Goal: Information Seeking & Learning: Learn about a topic

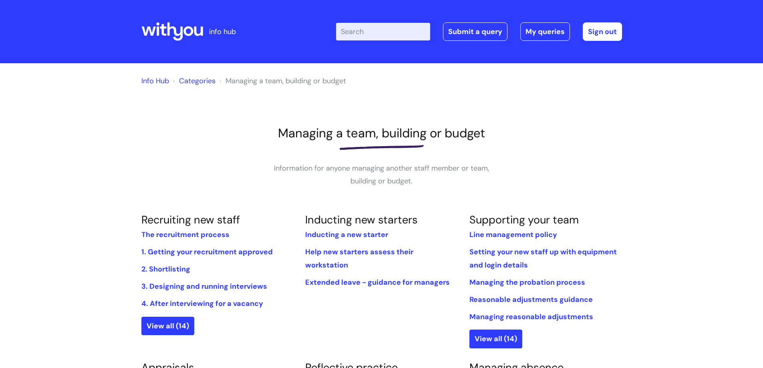
click at [191, 84] on link "Categories" at bounding box center [197, 81] width 36 height 10
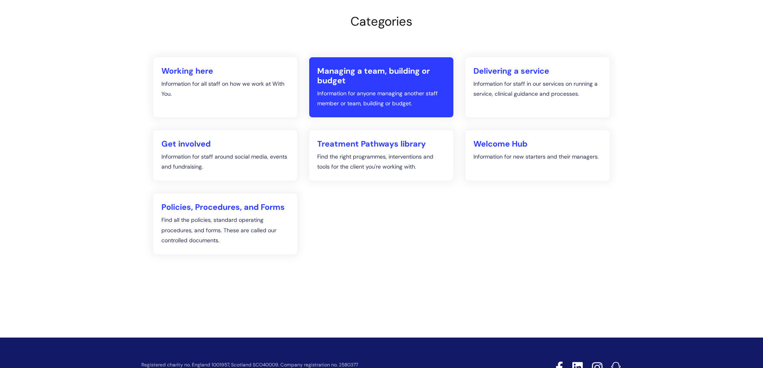
scroll to position [80, 0]
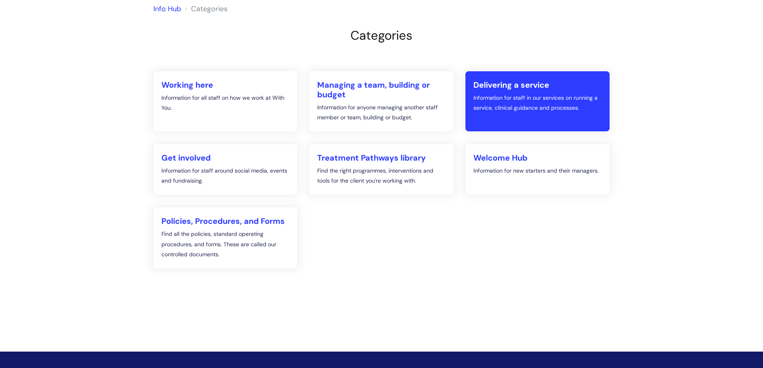
click at [491, 84] on h2 "Delivering a service" at bounding box center [538, 85] width 128 height 10
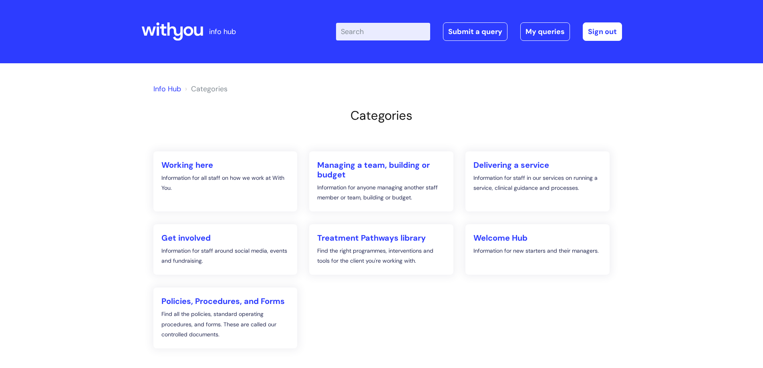
scroll to position [80, 0]
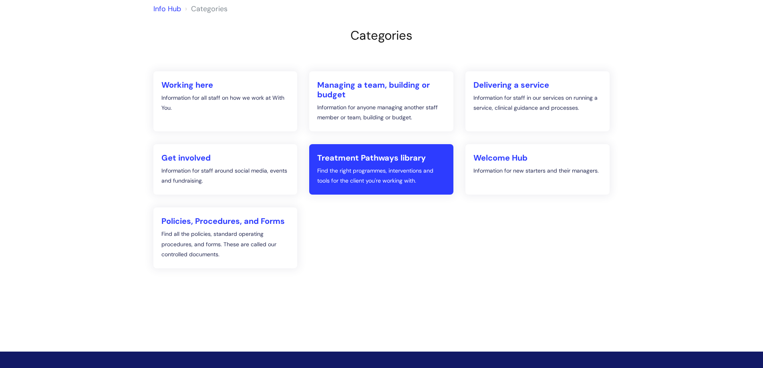
click at [349, 157] on h2 "Treatment Pathways library" at bounding box center [381, 158] width 128 height 10
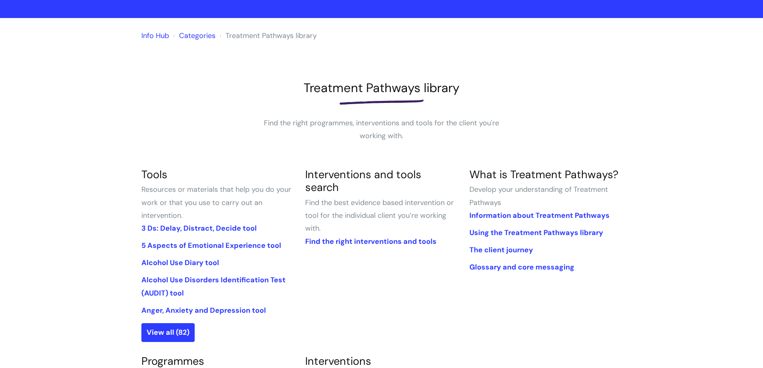
scroll to position [120, 0]
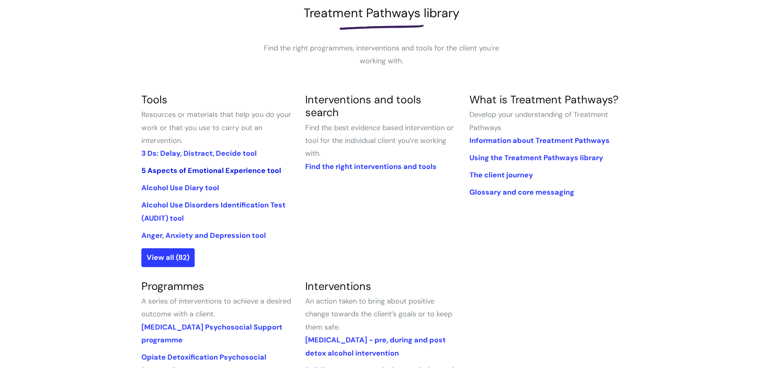
click at [201, 168] on link "5 Aspects of Emotional Experience tool" at bounding box center [211, 171] width 140 height 10
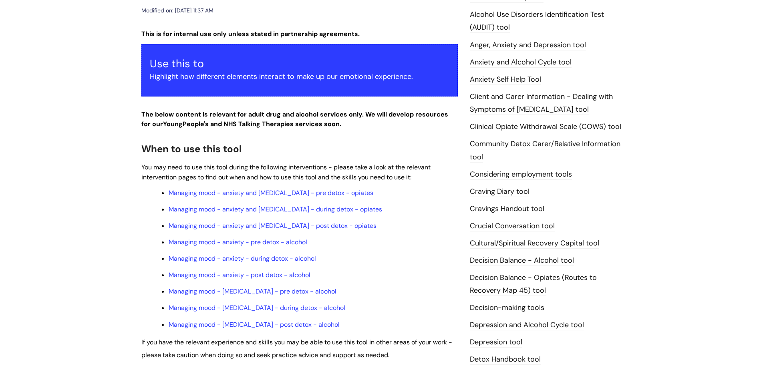
scroll to position [200, 0]
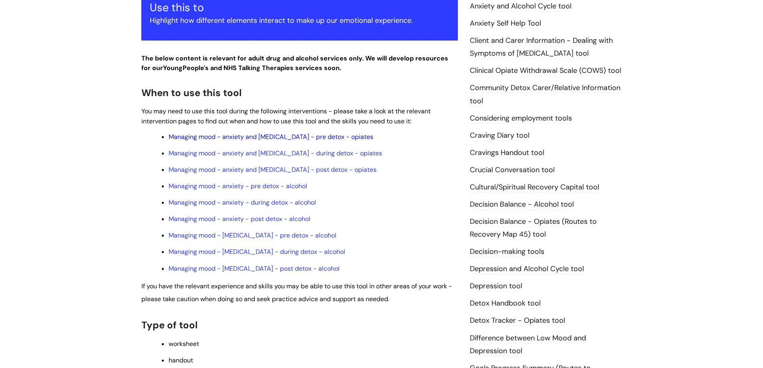
click at [243, 134] on link "Managing mood - anxiety and depression - pre detox - opiates" at bounding box center [271, 137] width 205 height 8
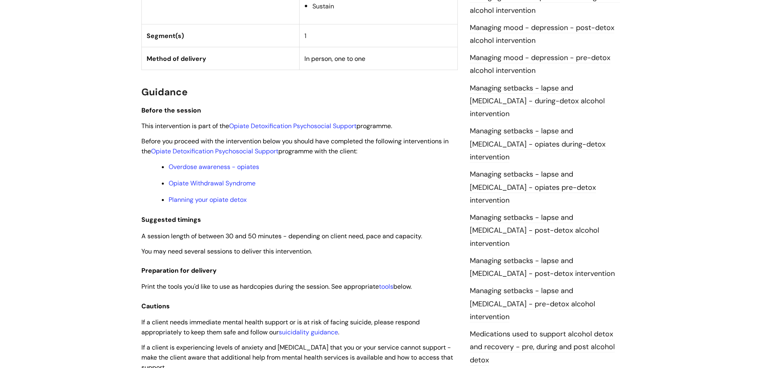
scroll to position [601, 0]
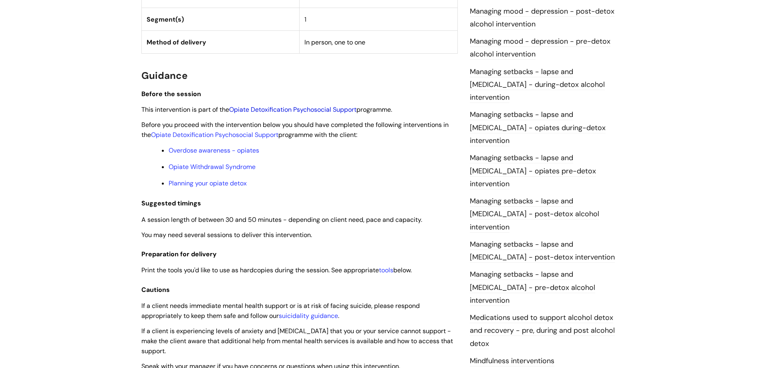
click at [251, 107] on link "Opiate Detoxification Psychosocial Support" at bounding box center [292, 109] width 127 height 8
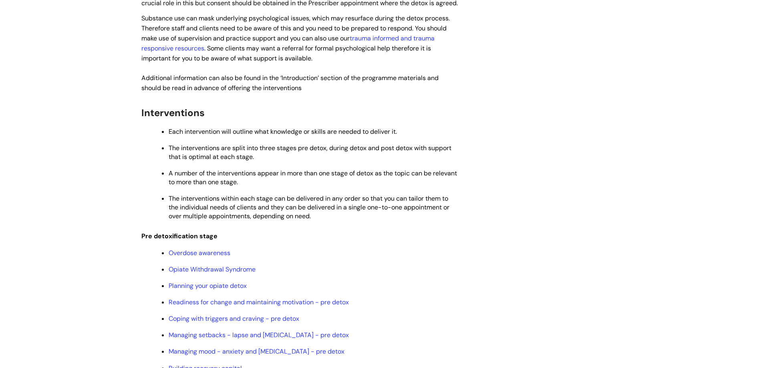
scroll to position [641, 0]
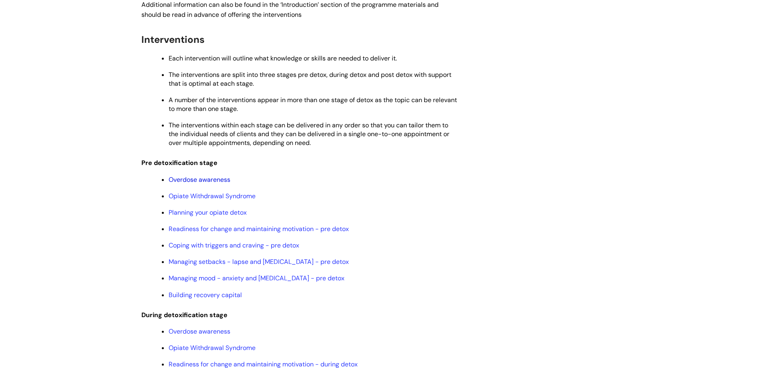
click at [189, 184] on link "Overdose awareness" at bounding box center [200, 180] width 62 height 8
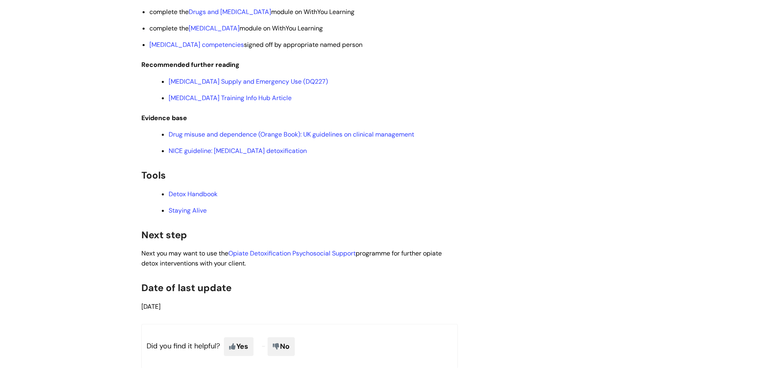
scroll to position [1723, 0]
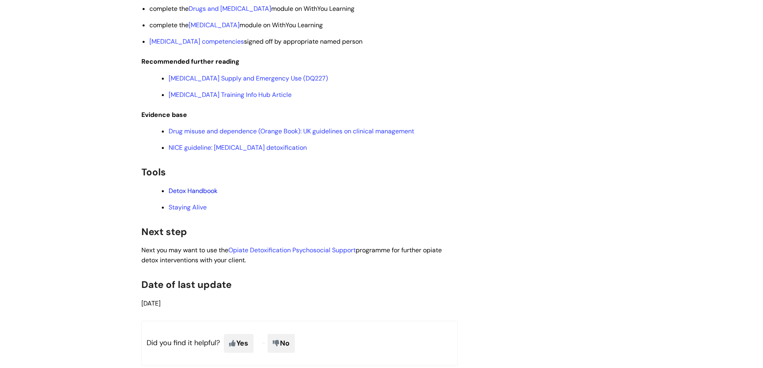
click at [201, 187] on link "Detox Handbook" at bounding box center [193, 191] width 49 height 8
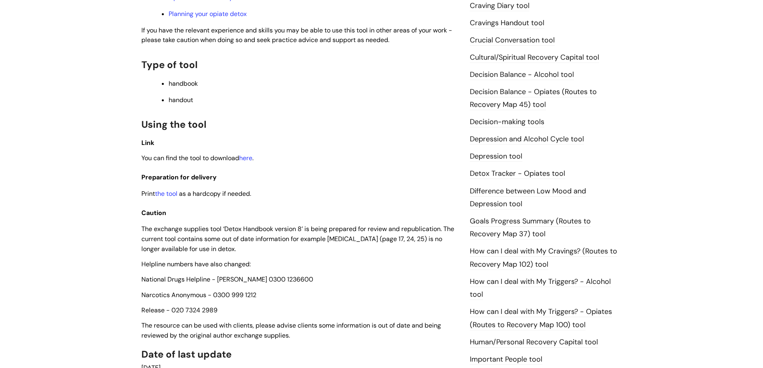
scroll to position [361, 0]
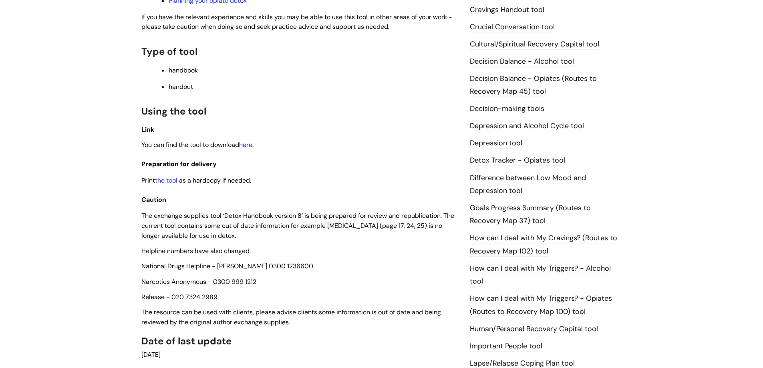
click at [247, 145] on link "here" at bounding box center [245, 145] width 13 height 8
click at [168, 180] on link "the tool" at bounding box center [166, 180] width 22 height 8
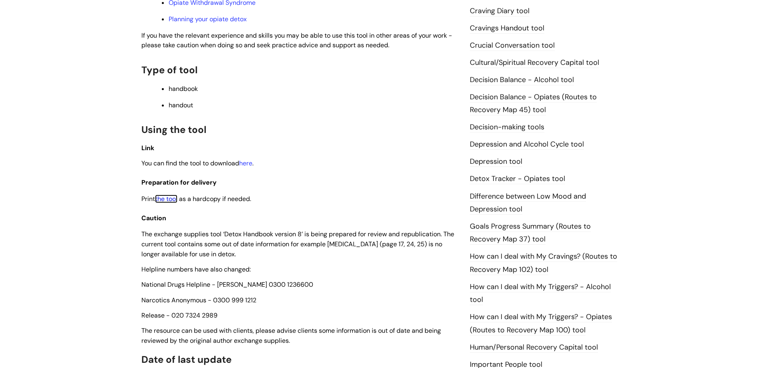
scroll to position [144, 0]
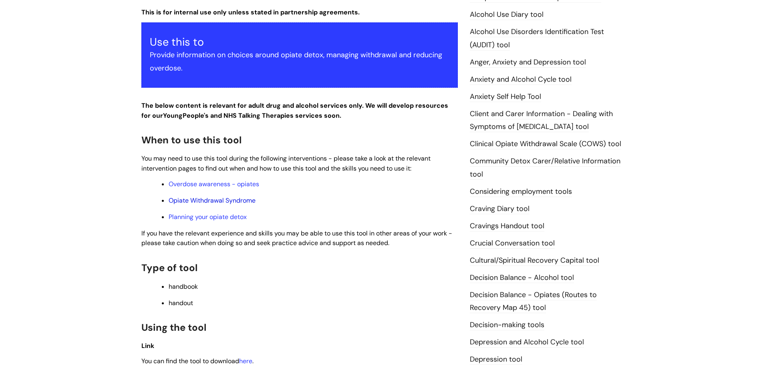
click at [221, 201] on link "Opiate Withdrawal Syndrome" at bounding box center [212, 200] width 87 height 8
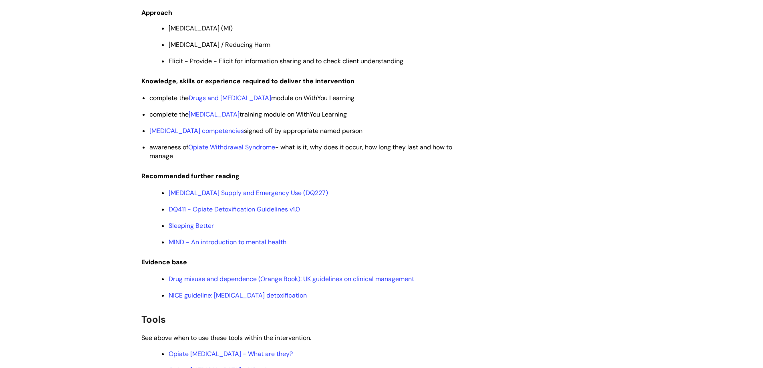
scroll to position [1683, 0]
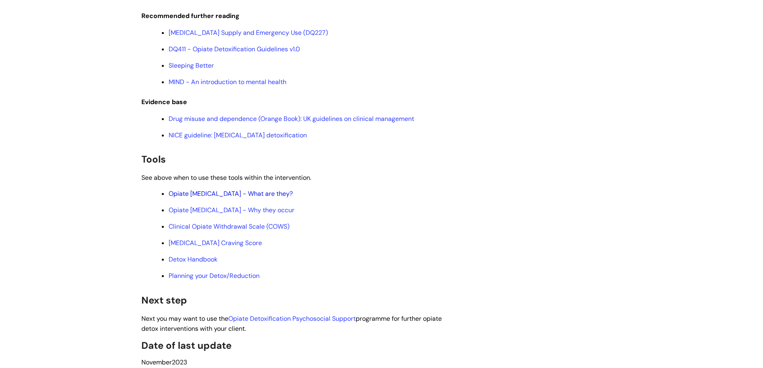
click at [234, 198] on link "Opiate [MEDICAL_DATA] - What are they?" at bounding box center [231, 194] width 124 height 8
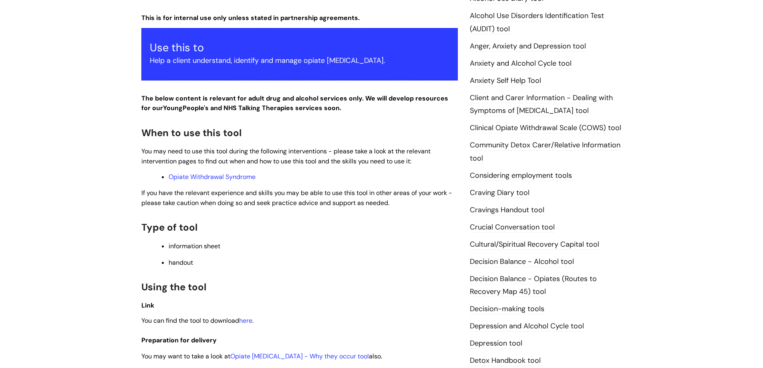
scroll to position [281, 0]
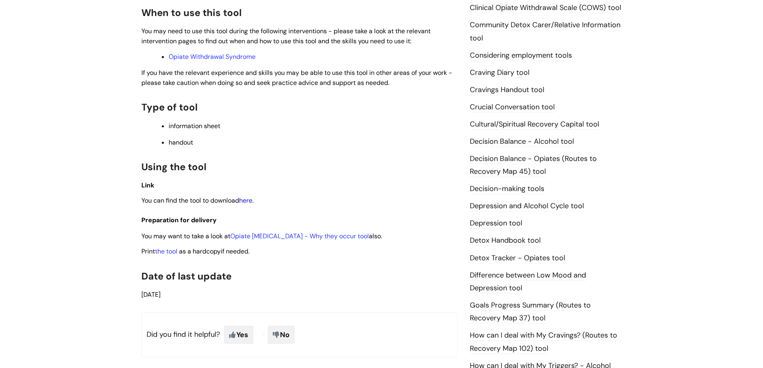
click at [248, 203] on link "here" at bounding box center [245, 200] width 13 height 8
